Goal: Task Accomplishment & Management: Complete application form

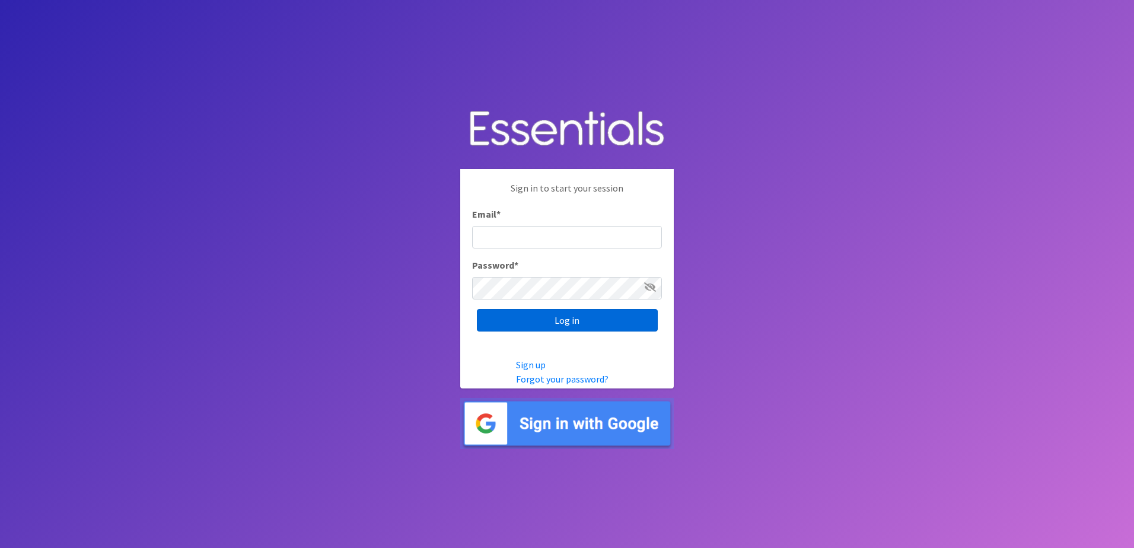
type input "[EMAIL_ADDRESS][DOMAIN_NAME]"
click at [583, 315] on input "Log in" at bounding box center [567, 320] width 181 height 23
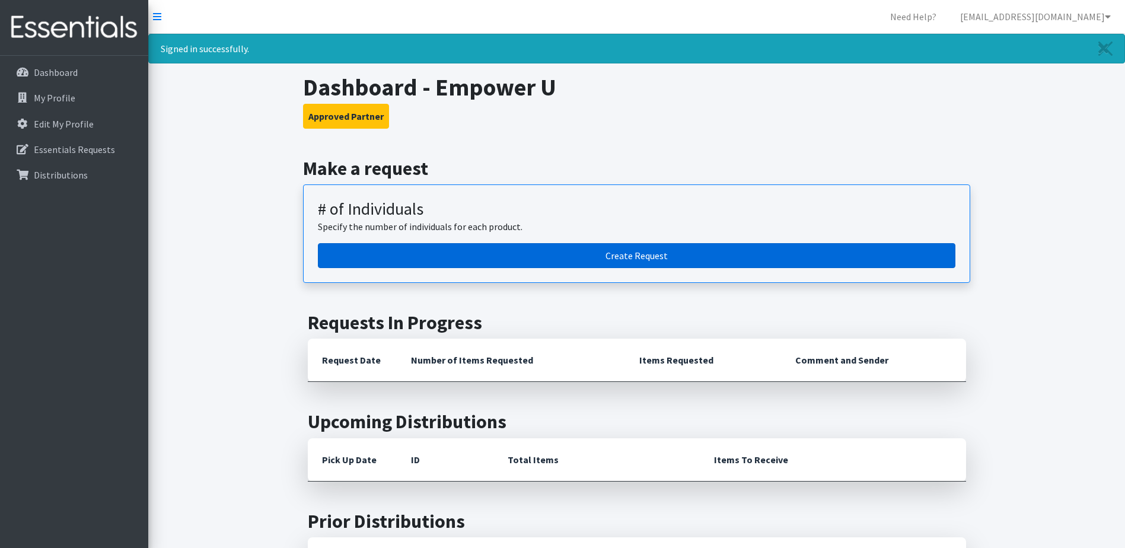
click at [543, 253] on link "Create Request" at bounding box center [637, 255] width 638 height 25
